Goal: Information Seeking & Learning: Get advice/opinions

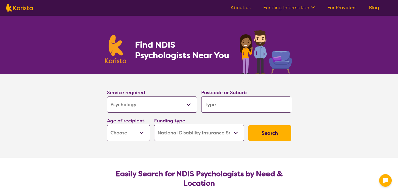
select select "Psychology"
select select "NDIS"
select select "Psychology"
select select "NDIS"
click at [251, 105] on input "search" at bounding box center [246, 105] width 90 height 16
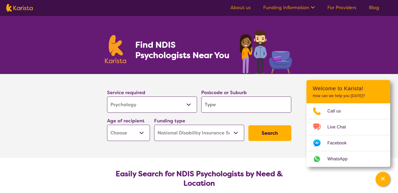
type input "3178"
click at [127, 133] on select "Early Childhood - 0 to 9 Child - 10 to 11 Adolescent - 12 to 17 Adult - 18 to 6…" at bounding box center [128, 133] width 43 height 16
select select "EC"
click at [107, 125] on select "Early Childhood - 0 to 9 Child - 10 to 11 Adolescent - 12 to 17 Adult - 18 to 6…" at bounding box center [128, 133] width 43 height 16
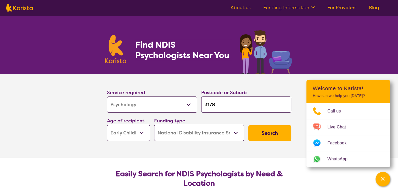
select select "EC"
click at [221, 133] on select "Home Care Package (HCP) National Disability Insurance Scheme (NDIS) I don't know" at bounding box center [199, 133] width 90 height 16
click at [154, 125] on select "Home Care Package (HCP) National Disability Insurance Scheme (NDIS) I don't know" at bounding box center [199, 133] width 90 height 16
click at [268, 137] on button "Search" at bounding box center [269, 133] width 43 height 16
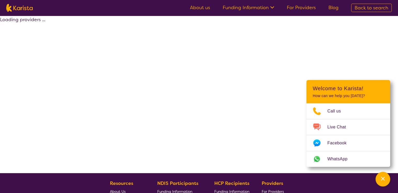
select select "by_score"
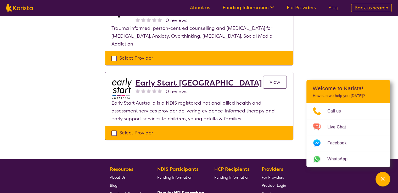
scroll to position [366, 0]
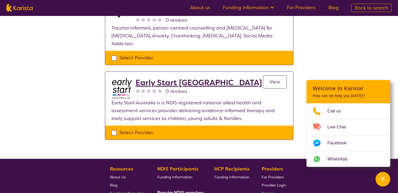
click at [272, 79] on span "View" at bounding box center [274, 82] width 11 height 6
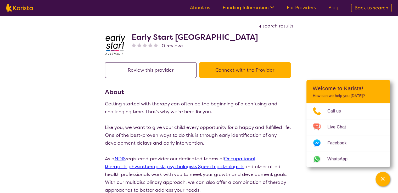
select select "by_score"
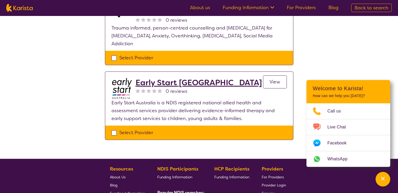
scroll to position [288, 0]
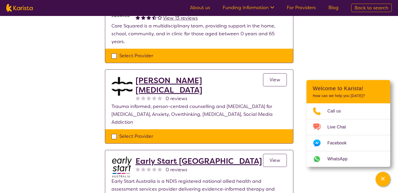
click at [177, 76] on h2 "[PERSON_NAME] [MEDICAL_DATA]" at bounding box center [199, 85] width 127 height 19
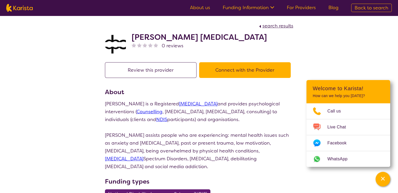
select select "by_score"
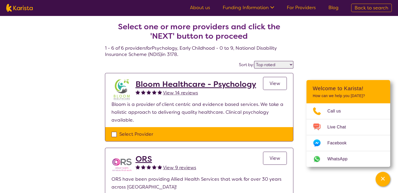
scroll to position [288, 0]
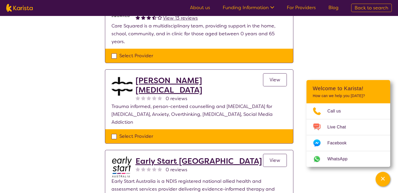
click at [166, 76] on h2 "[PERSON_NAME] [MEDICAL_DATA]" at bounding box center [199, 85] width 127 height 19
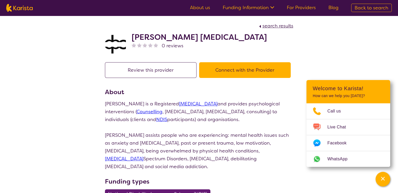
select select "by_score"
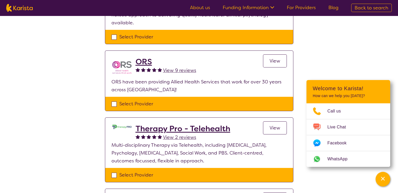
scroll to position [52, 0]
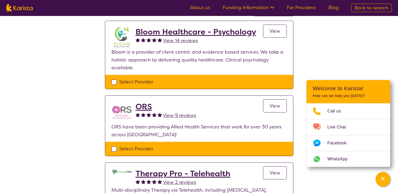
click at [163, 33] on h2 "Bloom Healthcare - Psychology" at bounding box center [196, 31] width 121 height 9
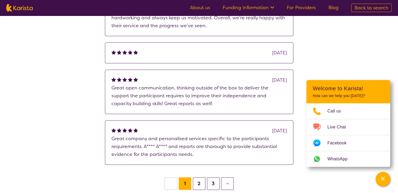
scroll to position [445, 0]
